Goal: Task Accomplishment & Management: Complete application form

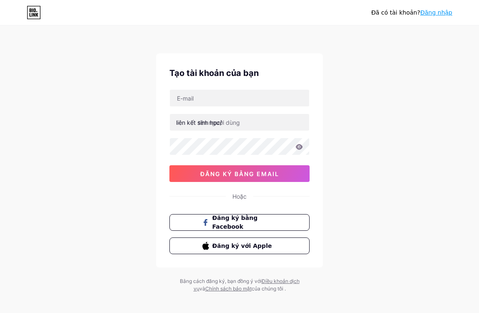
click at [339, 85] on div "Đã có tài khoản? Đăng nhập Tạo tài khoản của bạn liên kết sinh học/ đăng ký bằn…" at bounding box center [239, 159] width 479 height 319
click at [244, 120] on input "text" at bounding box center [239, 122] width 139 height 17
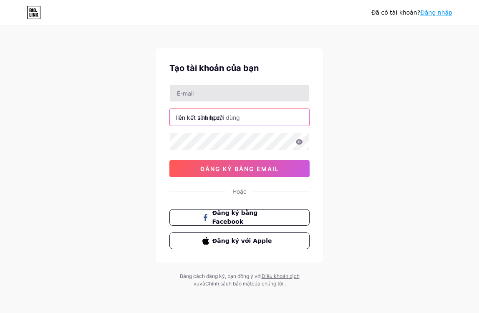
scroll to position [6, 0]
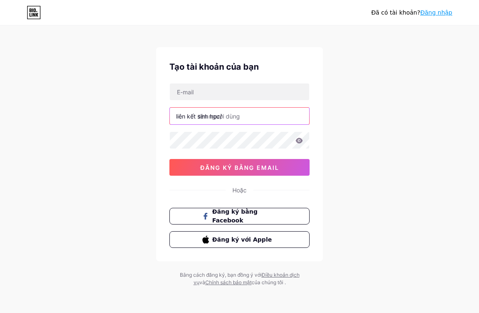
click at [233, 119] on input "text" at bounding box center [239, 116] width 139 height 17
click at [321, 109] on div "Tạo tài khoản của bạn liên kết sinh học/ đăng ký bằng email Hoặc Đăng ký bằng F…" at bounding box center [239, 154] width 167 height 214
click at [265, 114] on input "text" at bounding box center [239, 116] width 139 height 17
click at [236, 121] on input "text" at bounding box center [239, 116] width 139 height 17
click at [362, 195] on div "Đã có tài khoản? Đăng nhập Tạo tài khoản của bạn liên kết sinh học/ đăng ký bằn…" at bounding box center [239, 153] width 479 height 319
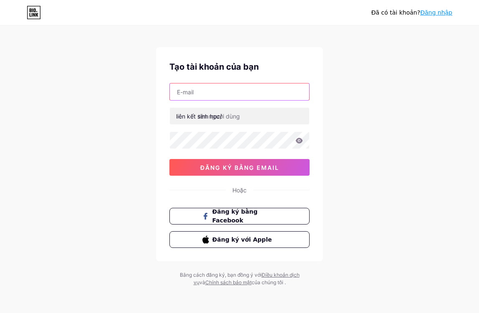
click at [240, 98] on input "text" at bounding box center [239, 91] width 139 height 17
paste input "[EMAIL_ADDRESS][DOMAIN_NAME]"
type input "[EMAIL_ADDRESS][DOMAIN_NAME]"
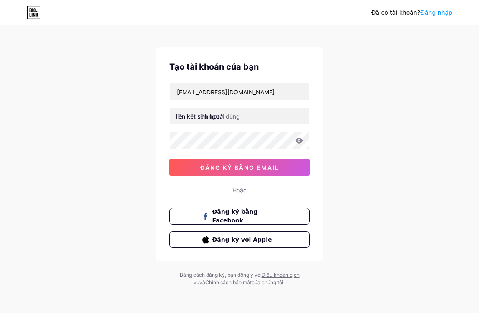
click at [198, 119] on font "liên kết sinh học/" at bounding box center [199, 116] width 46 height 7
click at [213, 116] on font "liên kết sinh học/" at bounding box center [199, 116] width 46 height 7
click at [244, 116] on input "text" at bounding box center [239, 116] width 139 height 17
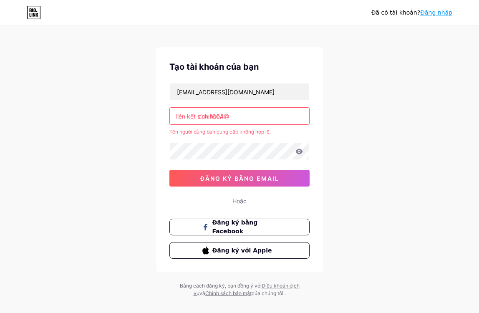
click at [250, 113] on input "culu1604@" at bounding box center [239, 116] width 139 height 17
type input "culu1604"
click at [240, 116] on input "culu1604" at bounding box center [239, 116] width 139 height 17
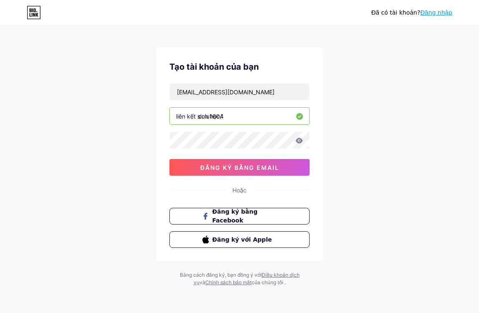
click at [240, 116] on input "culu1604" at bounding box center [239, 116] width 139 height 17
type input "culu1604"
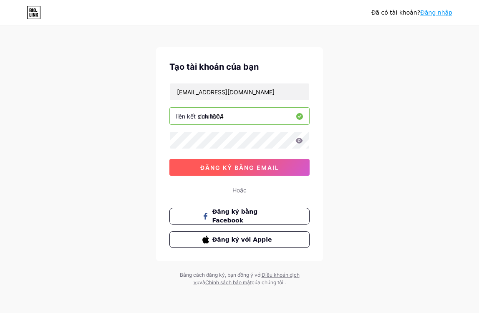
click at [266, 169] on font "đăng ký bằng email" at bounding box center [239, 167] width 79 height 7
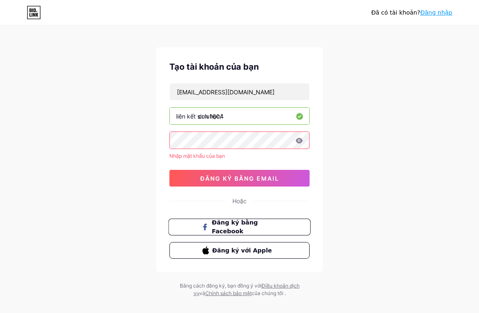
click at [255, 223] on font "Đăng ký bằng Facebook" at bounding box center [235, 227] width 46 height 16
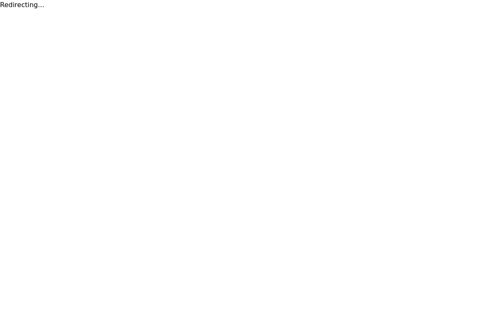
click at [396, 10] on html "Redirecting..." at bounding box center [243, 5] width 486 height 10
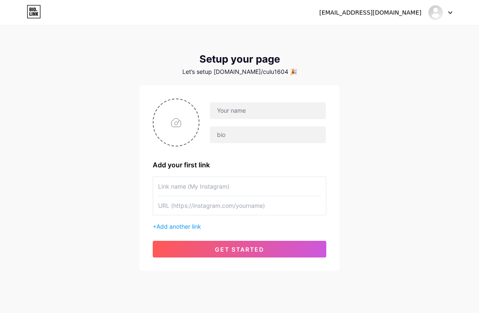
click at [220, 192] on input "text" at bounding box center [239, 186] width 163 height 19
type input "culu"
drag, startPoint x: 212, startPoint y: 199, endPoint x: 197, endPoint y: 214, distance: 20.7
click at [197, 214] on input "text" at bounding box center [239, 205] width 163 height 19
click at [239, 115] on input "text" at bounding box center [268, 110] width 116 height 17
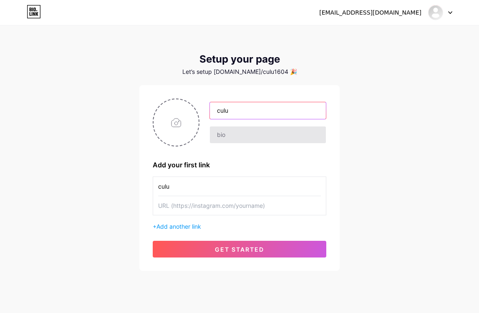
type input "culu"
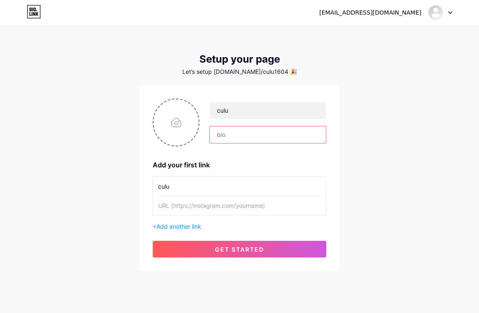
click at [222, 139] on input "text" at bounding box center [268, 134] width 116 height 17
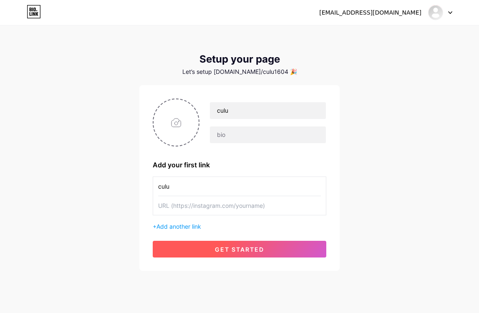
click at [234, 247] on span "get started" at bounding box center [239, 249] width 49 height 7
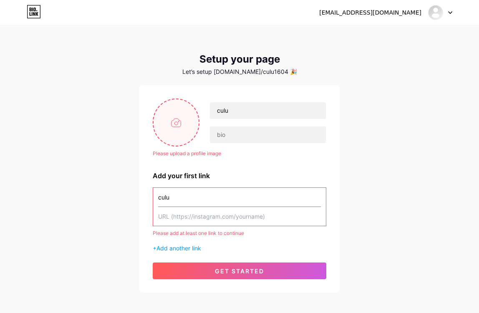
click at [178, 133] on input "file" at bounding box center [176, 122] width 45 height 46
type input "C:\fakepath\259502253_2762337750732577_8219923897898293921_n.jpg"
click at [100, 94] on div "pontewzx119907@hotmail.com Dashboard Logout Setup your page Let’s setup bio.lin…" at bounding box center [239, 159] width 479 height 319
click at [181, 215] on input "text" at bounding box center [239, 216] width 163 height 19
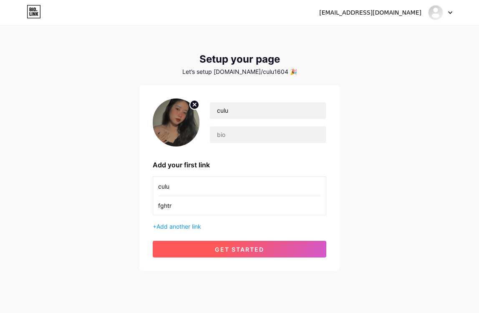
type input "fghtr"
click at [223, 245] on button "get started" at bounding box center [240, 249] width 174 height 17
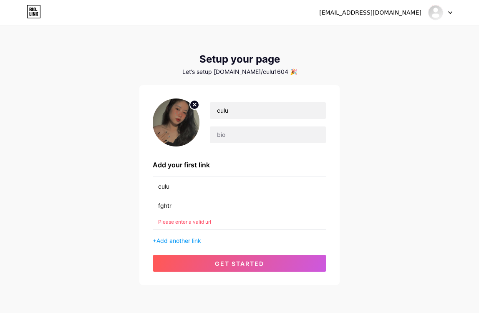
click at [215, 205] on input "fghtr" at bounding box center [239, 205] width 163 height 19
click at [215, 204] on input "fghtr" at bounding box center [239, 205] width 163 height 19
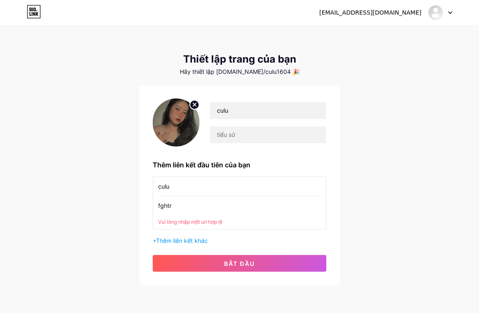
click at [123, 143] on div "pontewzx119907@hotmail.com Bảng điều khiển Đăng xuất Thiết lập trang của bạn Hã…" at bounding box center [239, 156] width 479 height 312
click at [249, 134] on input "text" at bounding box center [268, 134] width 116 height 17
type input "113"
click at [207, 211] on input "fghtr" at bounding box center [239, 205] width 163 height 19
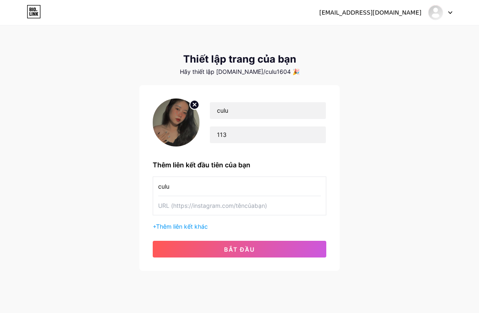
click at [136, 205] on div "pontewzx119907@hotmail.com Bảng điều khiển Đăng xuất Thiết lập trang của bạn Hã…" at bounding box center [239, 149] width 479 height 298
click at [215, 209] on input "text" at bounding box center [239, 205] width 163 height 19
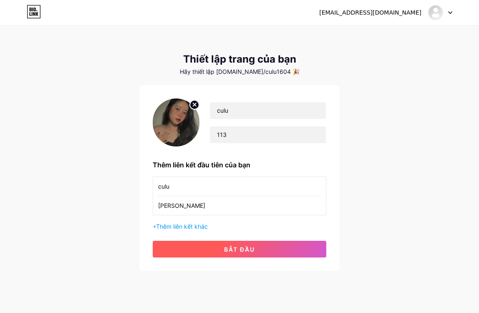
click at [254, 244] on button "bắt đầu" at bounding box center [240, 249] width 174 height 17
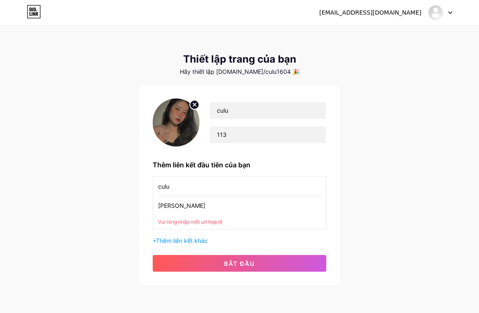
click at [229, 215] on div "Nguyễn oanh Vui lòng nhập một url hợp lệ" at bounding box center [239, 211] width 163 height 30
click at [217, 207] on input "Nguyễn oanh" at bounding box center [239, 205] width 163 height 19
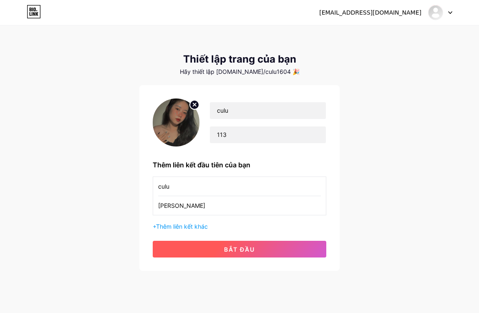
type input "Nguyễn oanh"
click at [235, 247] on font "bắt đầu" at bounding box center [239, 249] width 31 height 7
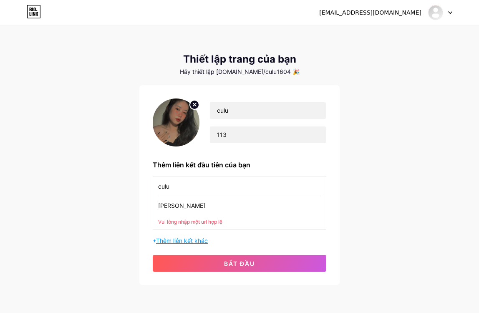
click at [192, 242] on font "Thêm liên kết khác" at bounding box center [182, 240] width 52 height 7
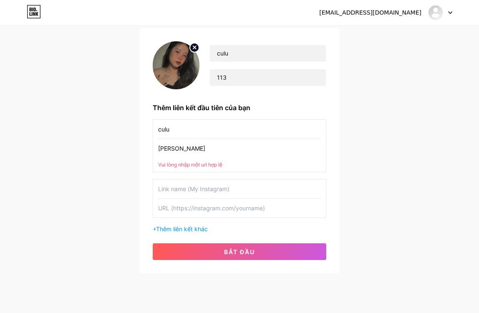
scroll to position [78, 0]
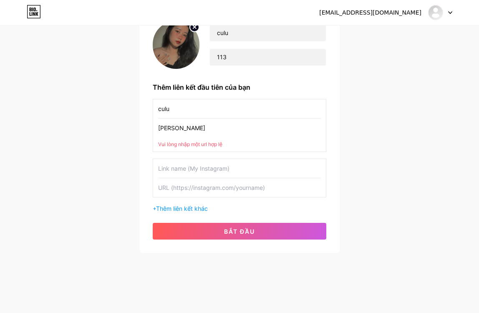
click at [200, 156] on div "culu Nguyễn oanh Vui lòng nhập một url hợp lệ + Thêm liên kết khác" at bounding box center [240, 156] width 174 height 114
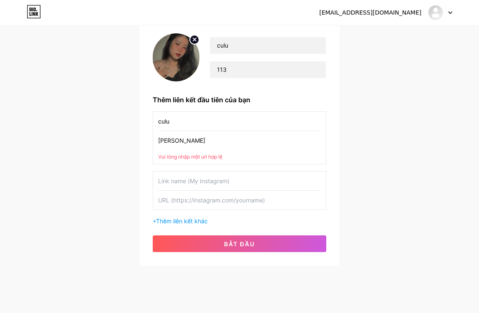
scroll to position [0, 0]
